Goal: Find specific page/section: Find specific page/section

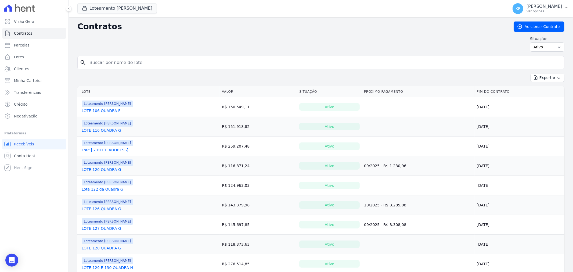
click at [98, 189] on link "Lote 122 da Quadra G" at bounding box center [103, 189] width 42 height 5
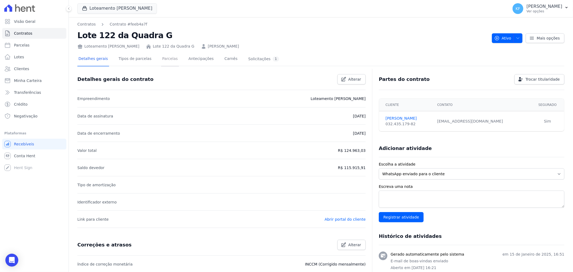
click at [163, 61] on link "Parcelas" at bounding box center [170, 59] width 18 height 14
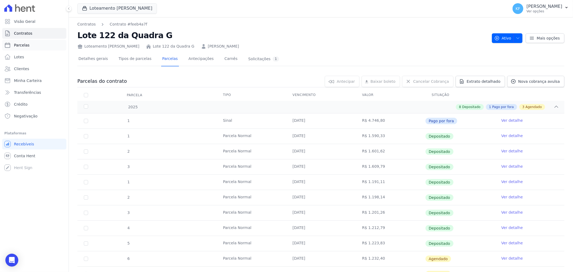
click at [18, 46] on span "Parcelas" at bounding box center [22, 44] width 16 height 5
select select
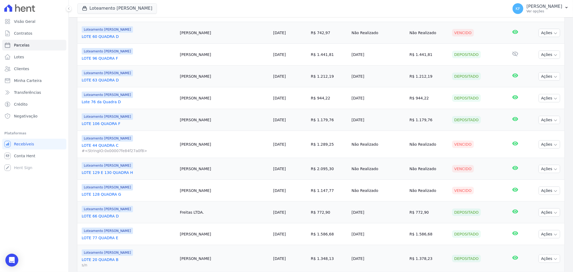
scroll to position [478, 0]
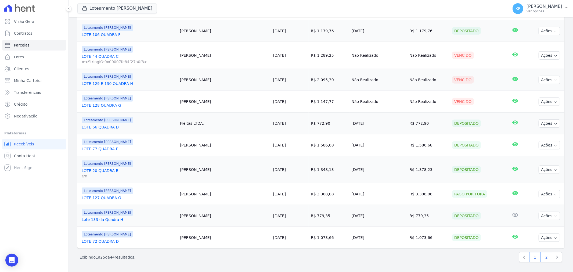
click at [542, 259] on link "2" at bounding box center [547, 257] width 12 height 10
select select
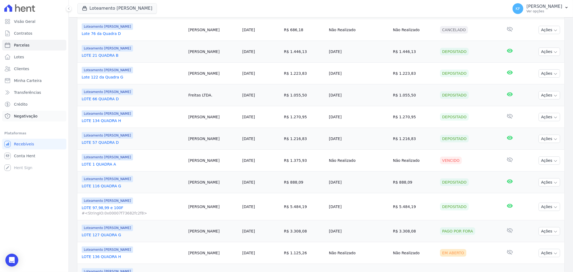
scroll to position [162, 0]
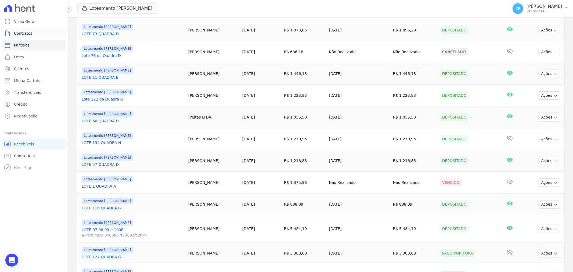
click at [24, 34] on span "Contratos" at bounding box center [23, 33] width 18 height 5
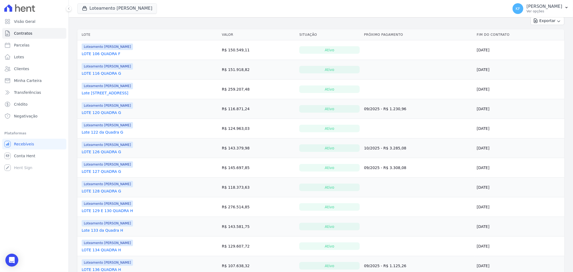
scroll to position [60, 0]
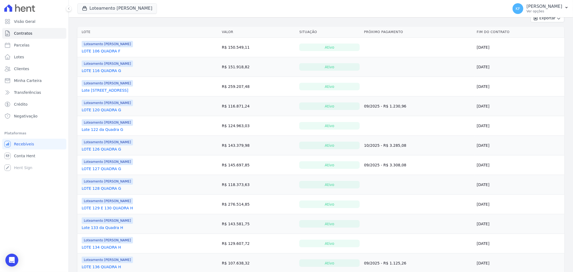
click at [106, 208] on link "LOTE 129 E 130 QUADRA H" at bounding box center [107, 207] width 51 height 5
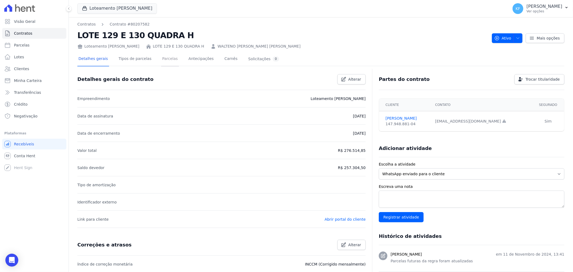
click at [163, 58] on link "Parcelas" at bounding box center [170, 59] width 18 height 14
